Goal: Information Seeking & Learning: Learn about a topic

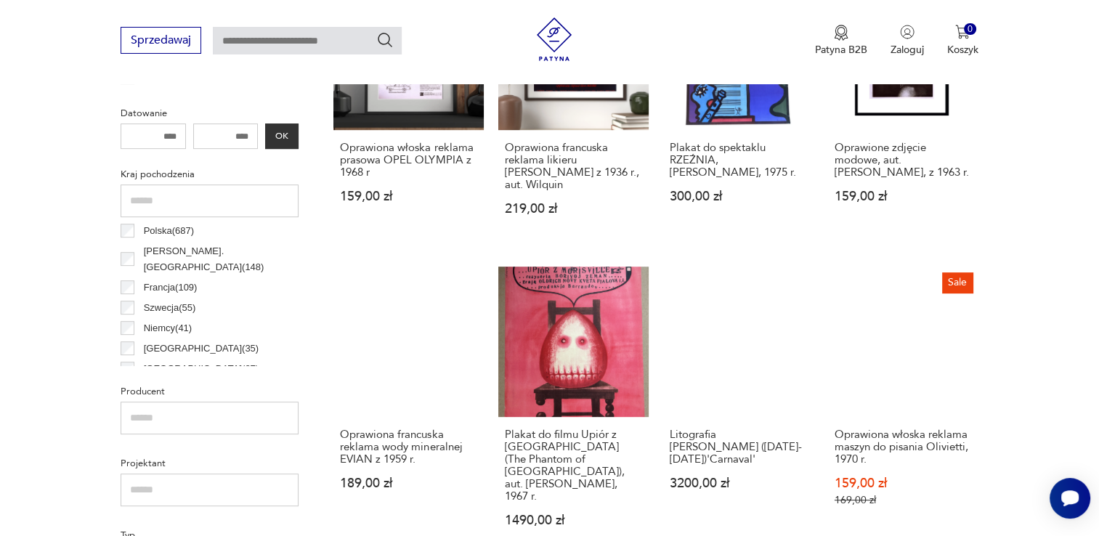
scroll to position [602, 0]
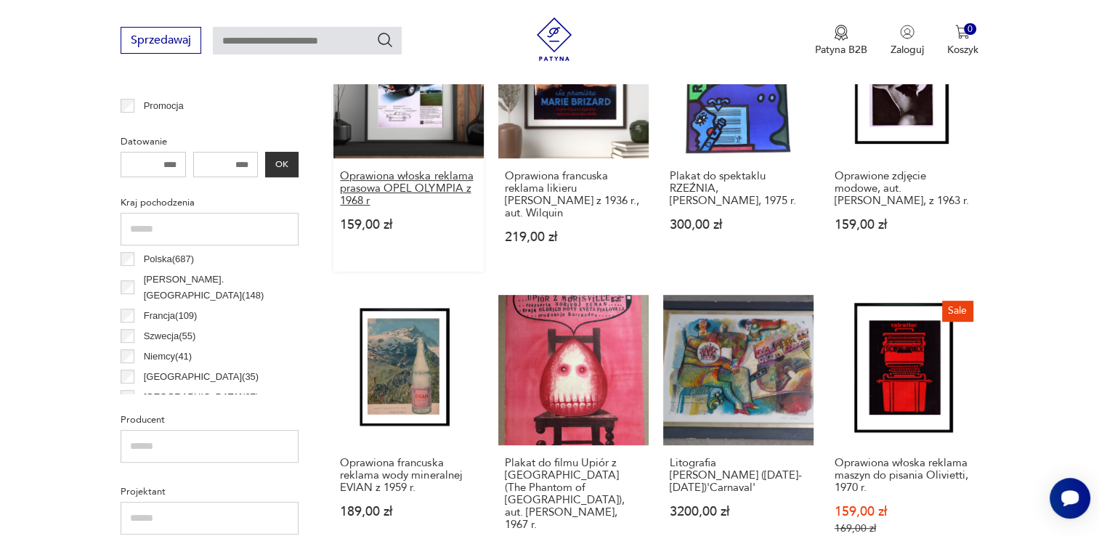
drag, startPoint x: 145, startPoint y: 160, endPoint x: 345, endPoint y: 194, distance: 202.6
drag, startPoint x: 210, startPoint y: 164, endPoint x: 348, endPoint y: 187, distance: 139.8
type input "****"
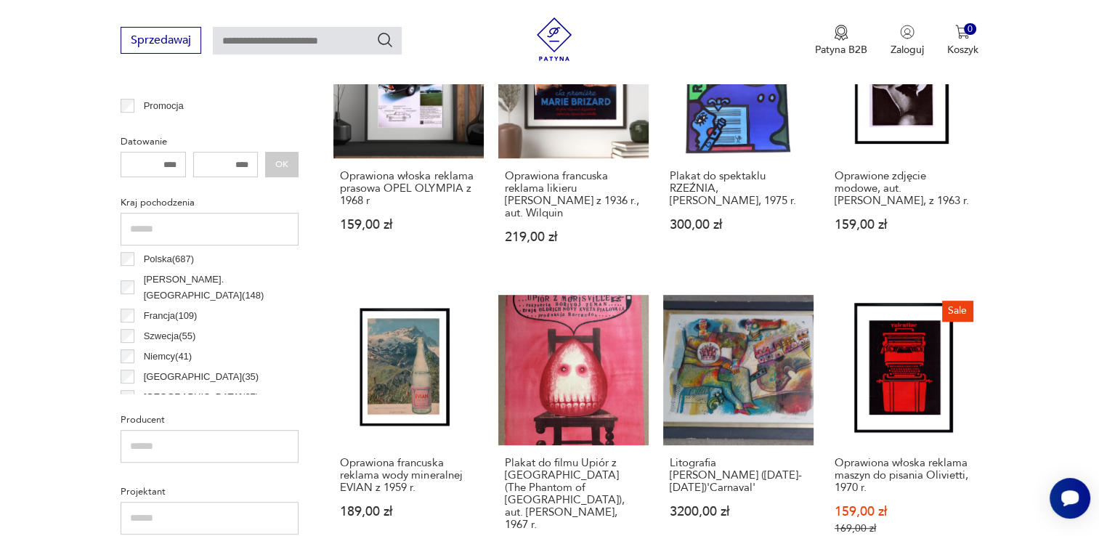
click at [278, 156] on div "**** OK" at bounding box center [210, 164] width 178 height 25
click at [174, 159] on input "number" at bounding box center [153, 164] width 65 height 25
drag, startPoint x: 173, startPoint y: 160, endPoint x: 101, endPoint y: 157, distance: 72.0
type input "****"
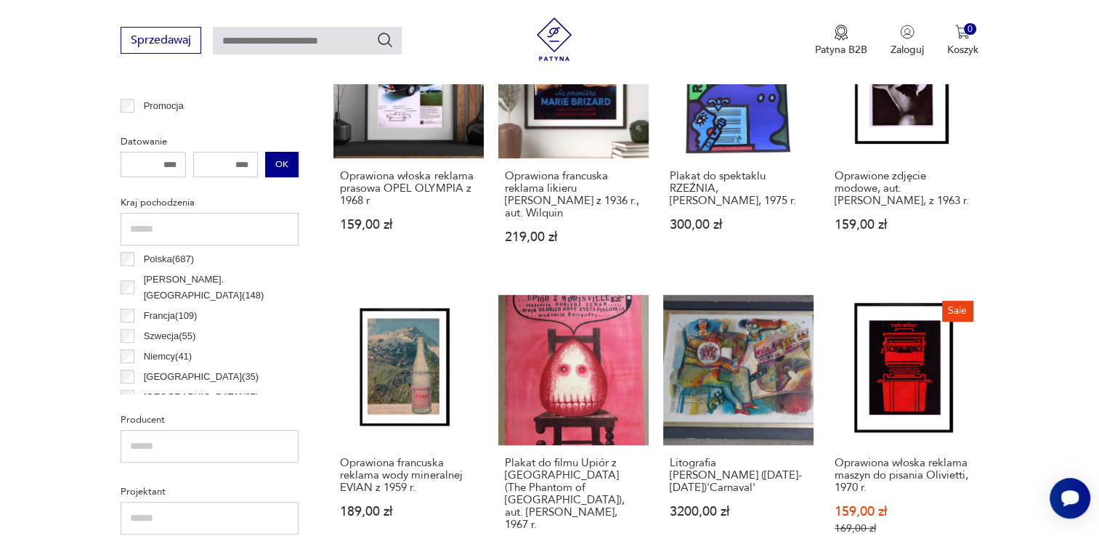
click at [283, 163] on button "OK" at bounding box center [281, 164] width 33 height 25
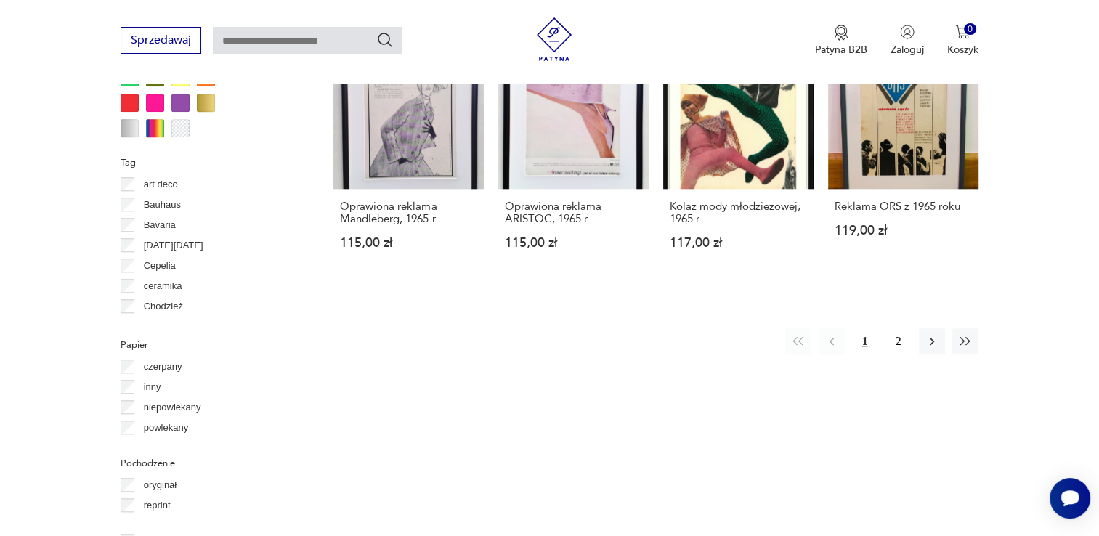
scroll to position [1504, 0]
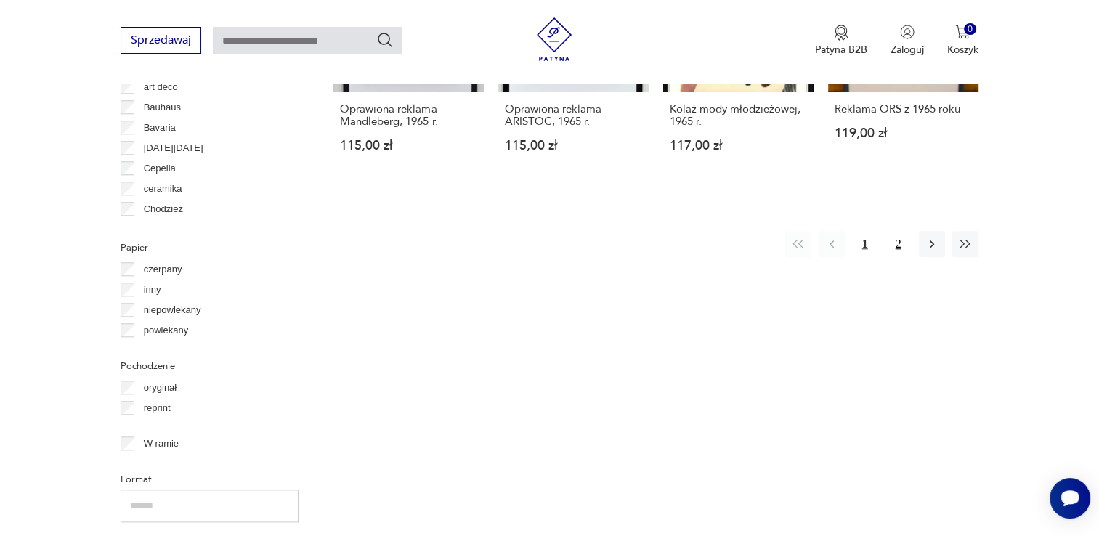
click at [895, 231] on button "2" at bounding box center [898, 244] width 26 height 26
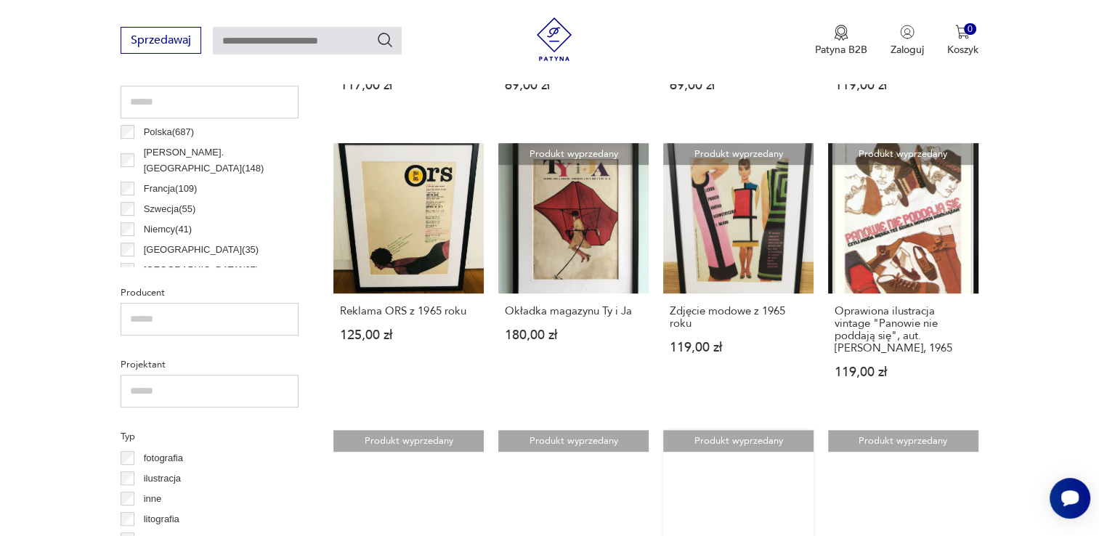
scroll to position [341, 0]
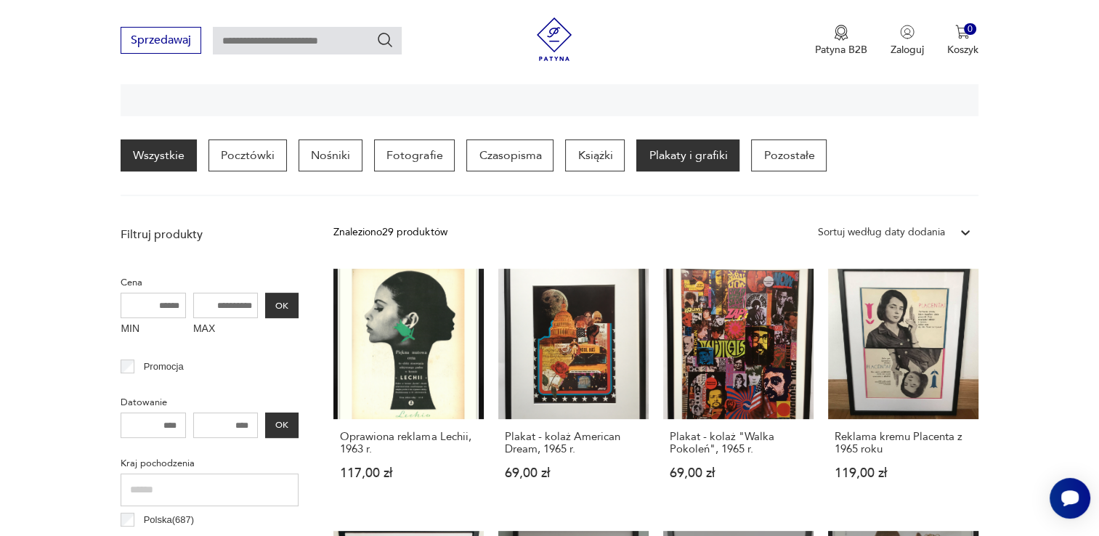
click at [174, 158] on link "Wszystkie" at bounding box center [159, 155] width 76 height 32
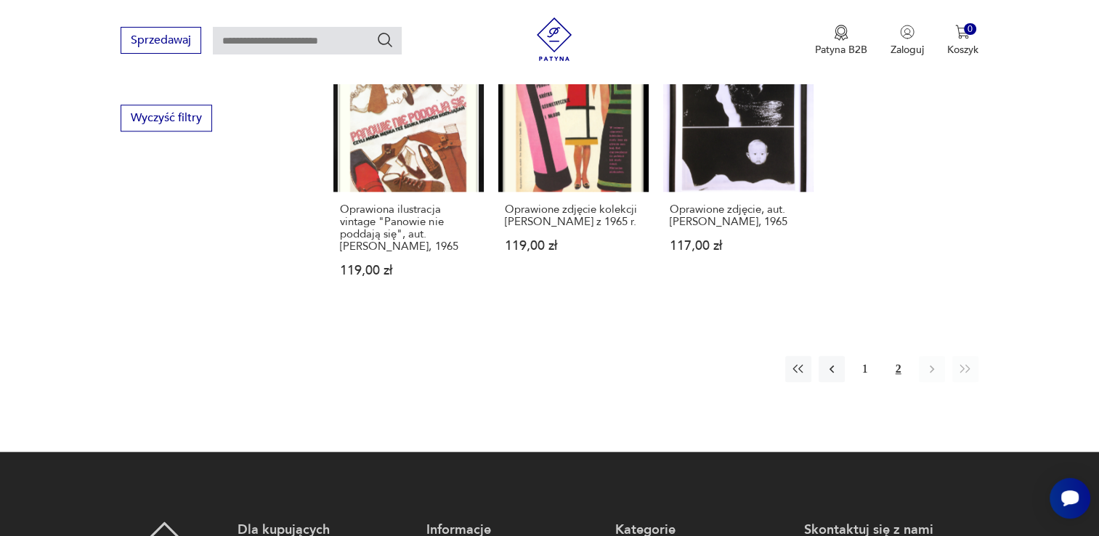
scroll to position [1504, 0]
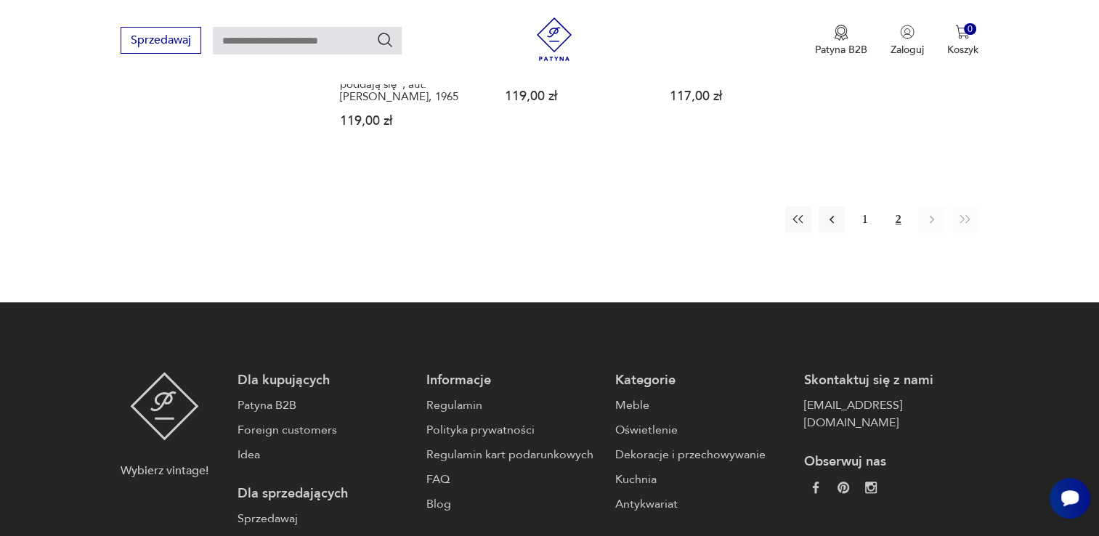
click at [895, 220] on button "2" at bounding box center [898, 219] width 26 height 26
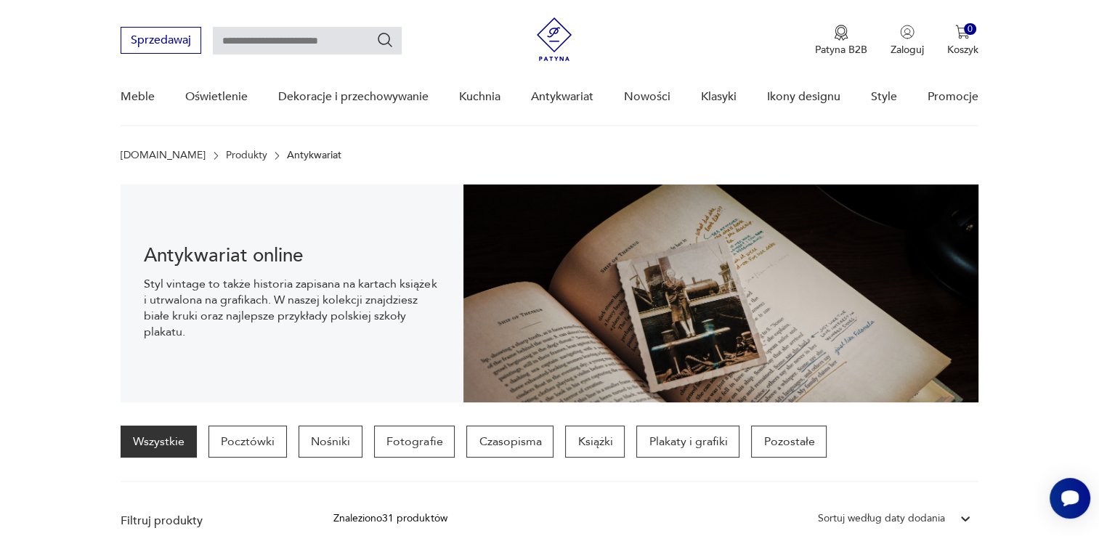
scroll to position [0, 0]
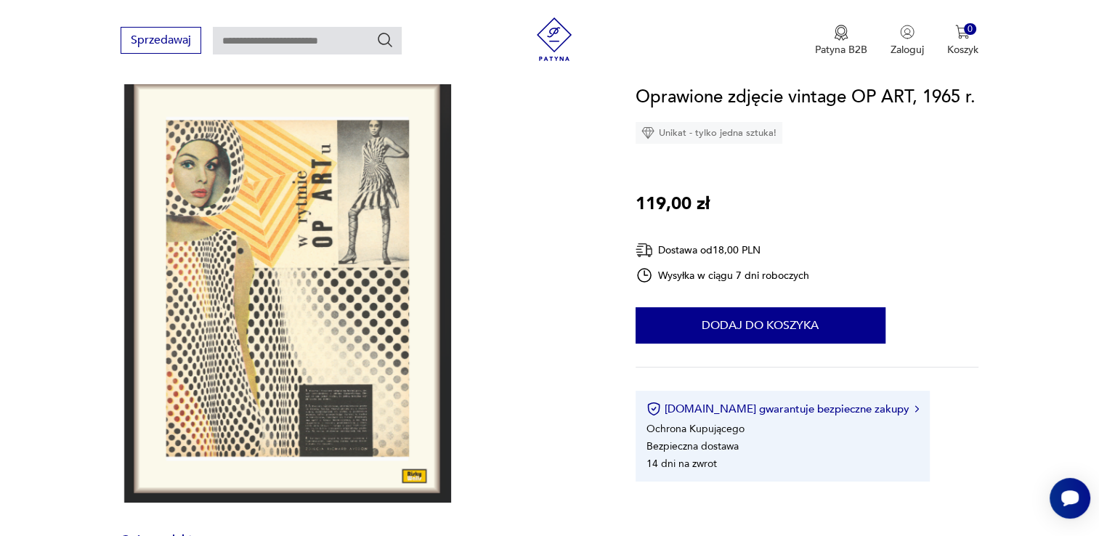
scroll to position [193, 0]
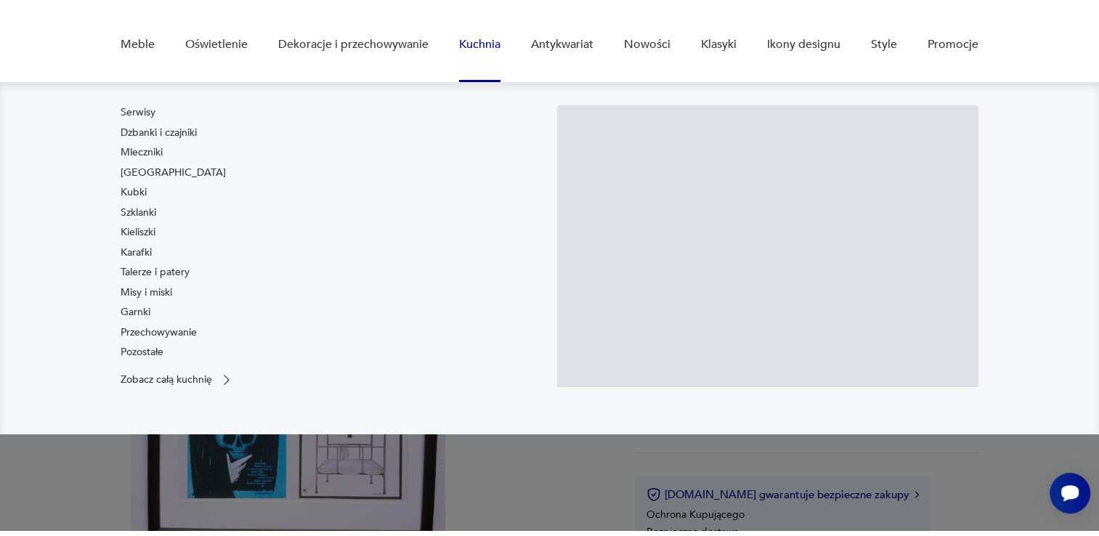
scroll to position [193, 0]
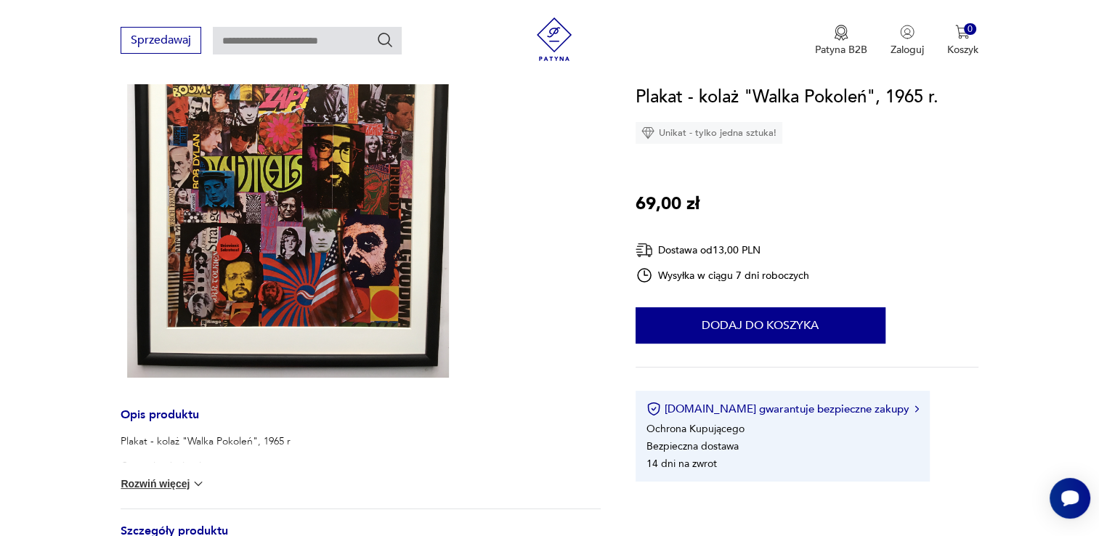
scroll to position [678, 0]
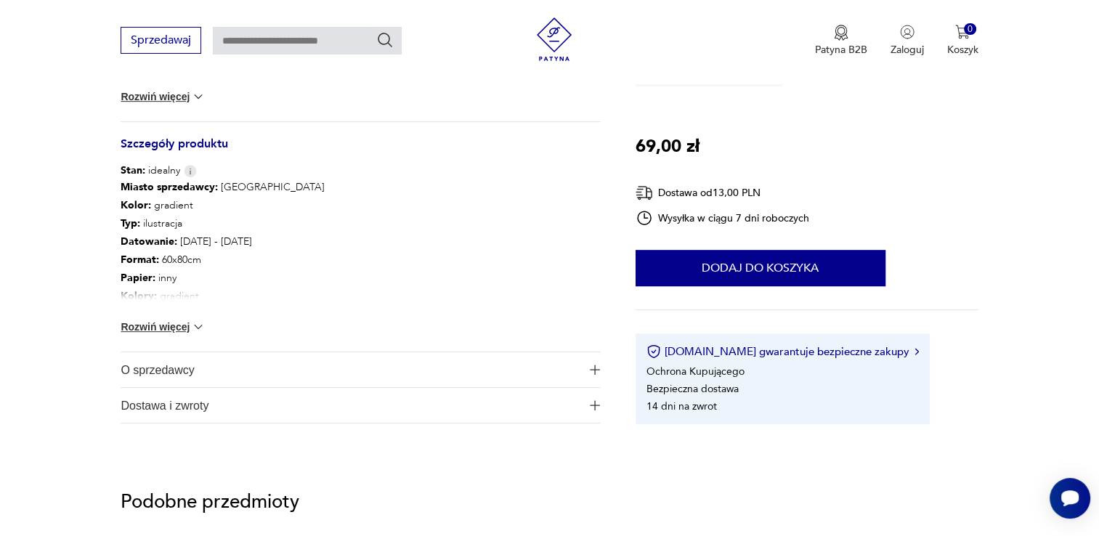
click at [184, 320] on button "Rozwiń więcej" at bounding box center [163, 327] width 84 height 15
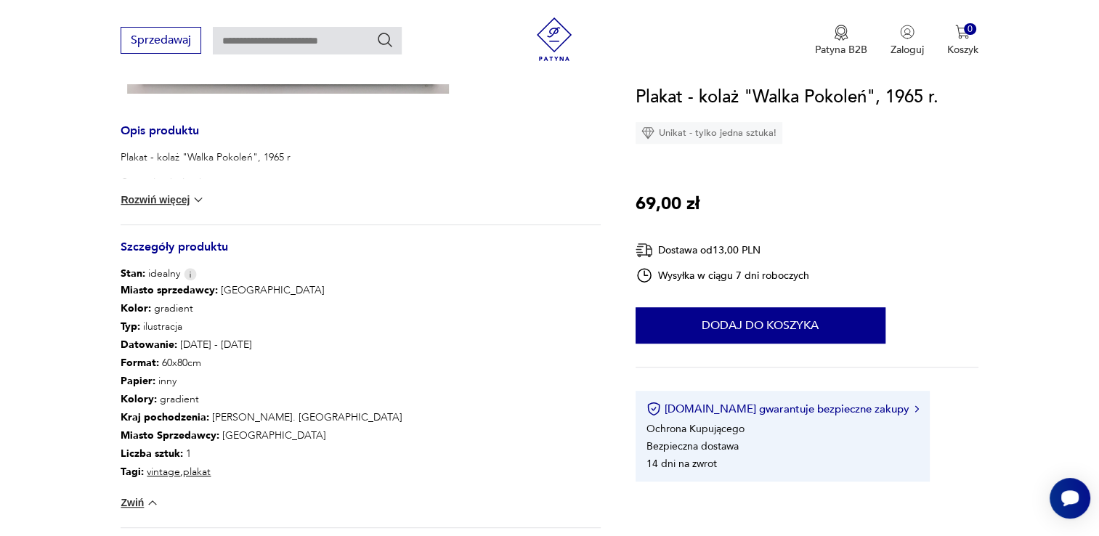
scroll to position [774, 0]
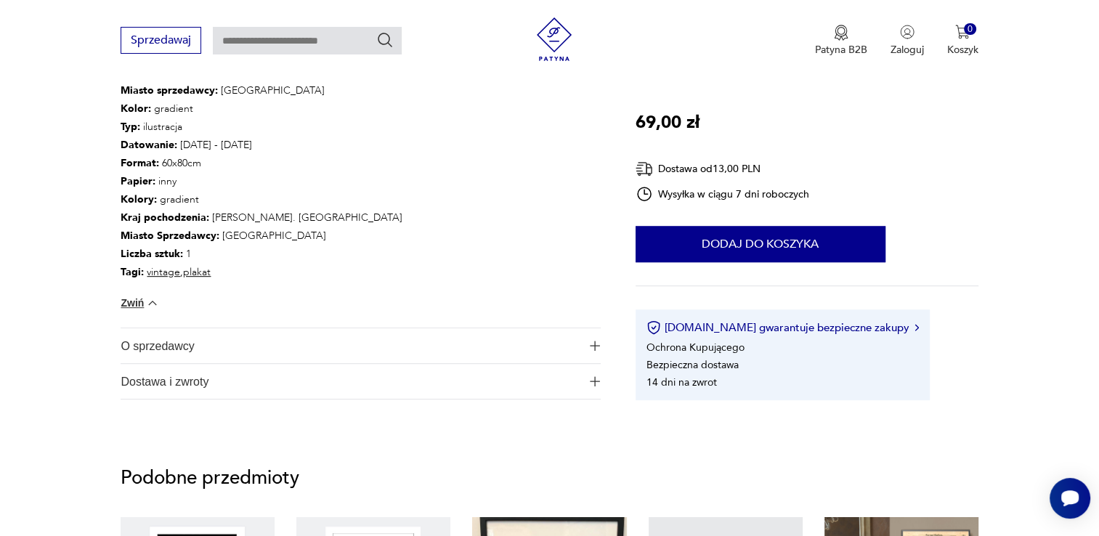
click at [172, 346] on span "O sprzedawcy" at bounding box center [351, 345] width 460 height 35
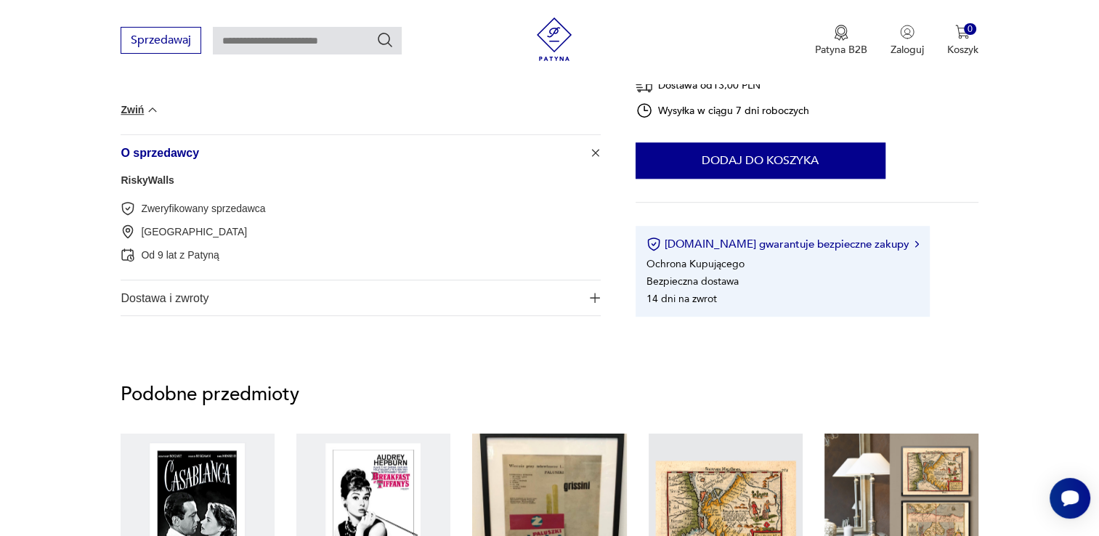
scroll to position [968, 0]
click at [203, 297] on span "Dostawa i zwroty" at bounding box center [351, 297] width 460 height 35
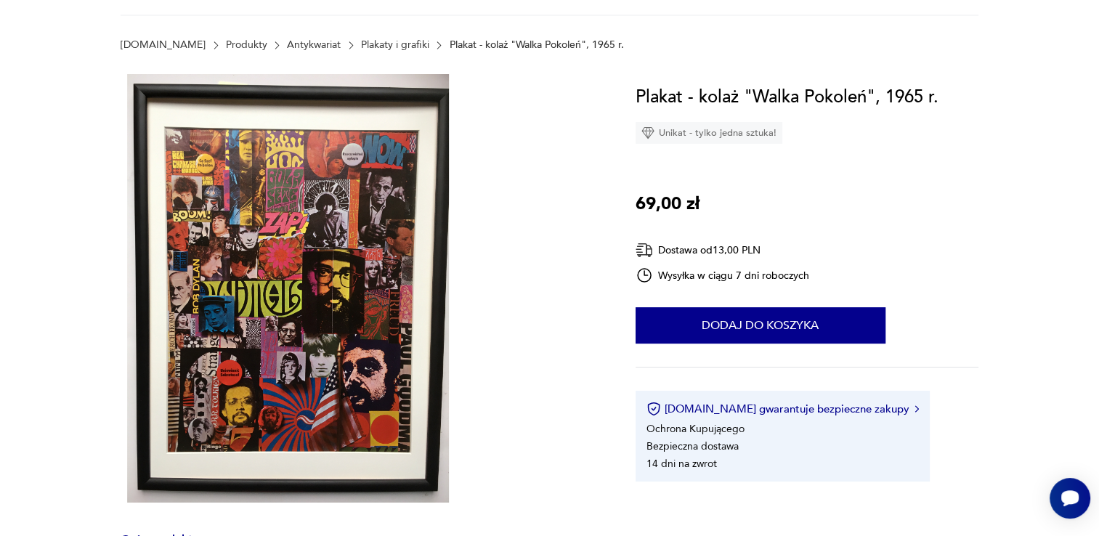
scroll to position [193, 0]
